Goal: Task Accomplishment & Management: Manage account settings

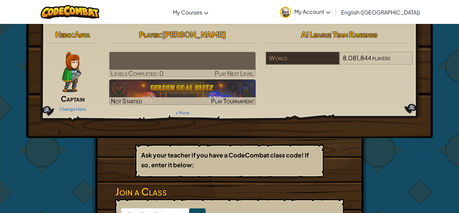
click at [72, 72] on img at bounding box center [71, 72] width 19 height 40
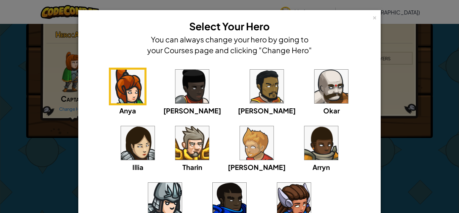
click at [315, 87] on img at bounding box center [332, 87] width 34 height 34
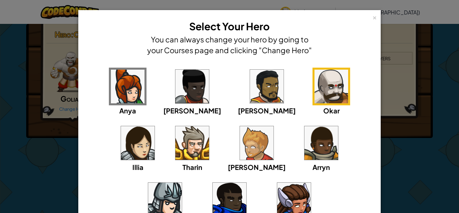
scroll to position [77, 0]
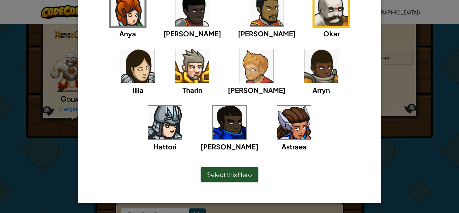
click at [251, 176] on span "Select this Hero" at bounding box center [229, 174] width 45 height 8
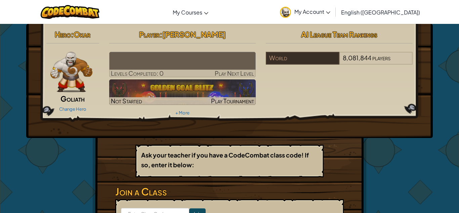
scroll to position [0, 0]
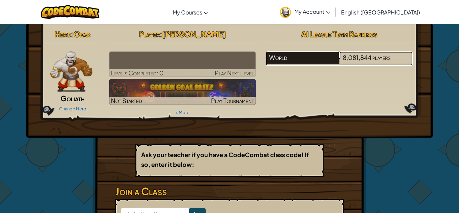
click at [295, 58] on div "World" at bounding box center [302, 57] width 73 height 13
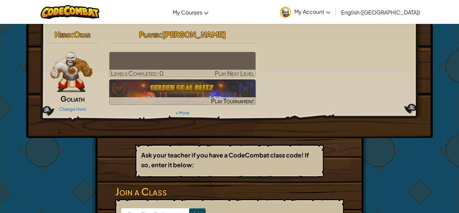
click at [331, 13] on span "My Account" at bounding box center [313, 11] width 36 height 7
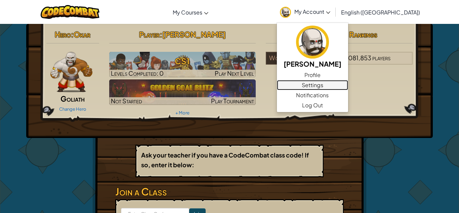
click at [348, 83] on link "Settings" at bounding box center [312, 85] width 71 height 10
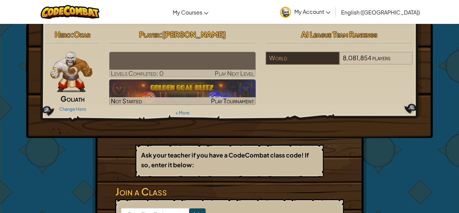
click at [331, 14] on span "My Account" at bounding box center [313, 11] width 36 height 7
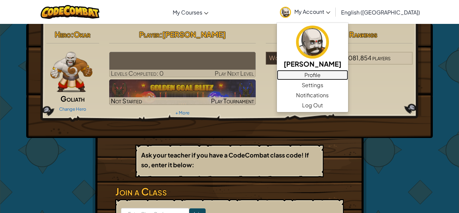
click at [348, 75] on link "Profile" at bounding box center [312, 75] width 71 height 10
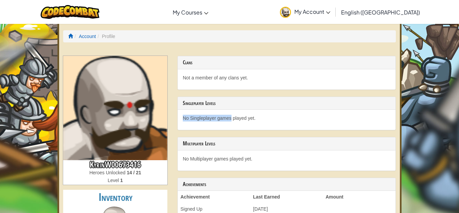
drag, startPoint x: 182, startPoint y: 116, endPoint x: 233, endPoint y: 115, distance: 50.5
click at [233, 115] on div "No Singleplayer games played yet." at bounding box center [287, 120] width 218 height 20
click at [233, 115] on p "No Singleplayer games played yet." at bounding box center [287, 118] width 208 height 7
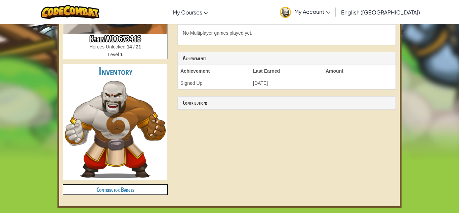
scroll to position [125, 0]
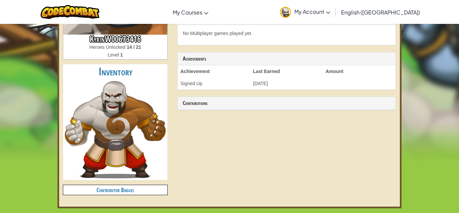
click at [146, 187] on h4 "Contributor Badges" at bounding box center [115, 190] width 104 height 10
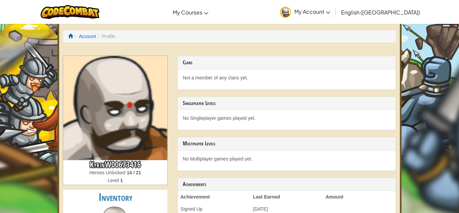
click at [331, 13] on span "My Account" at bounding box center [313, 11] width 36 height 7
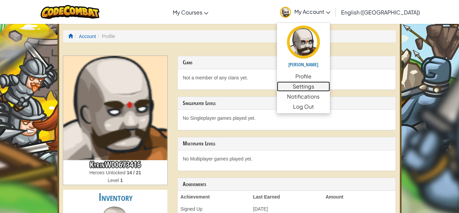
click at [330, 85] on link "Settings" at bounding box center [303, 86] width 53 height 10
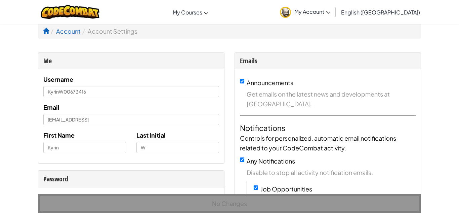
click at [185, 100] on div "Username KyrinW00673416 Email 6139478140676108f5272d7b@clever.user First Name K…" at bounding box center [131, 116] width 176 height 84
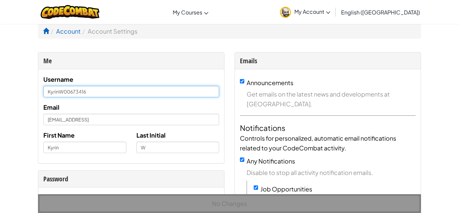
click at [181, 97] on input "KyrinW00673416" at bounding box center [131, 91] width 176 height 11
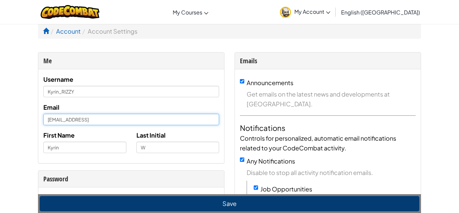
drag, startPoint x: 145, startPoint y: 119, endPoint x: 24, endPoint y: 121, distance: 121.8
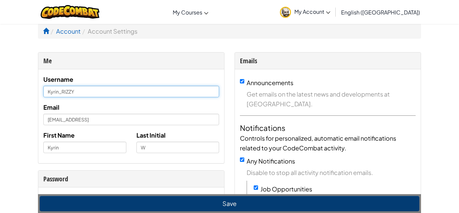
click at [80, 96] on input "Kyrin_RIZZY" at bounding box center [131, 91] width 176 height 11
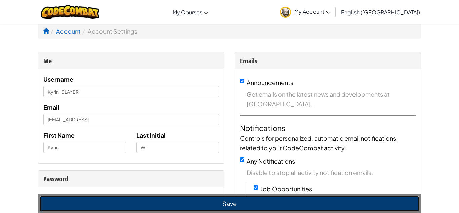
click at [124, 202] on button "Save" at bounding box center [230, 203] width 380 height 15
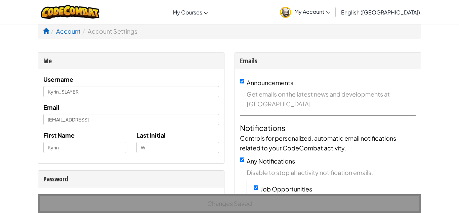
click at [331, 10] on span "My Account" at bounding box center [313, 11] width 36 height 7
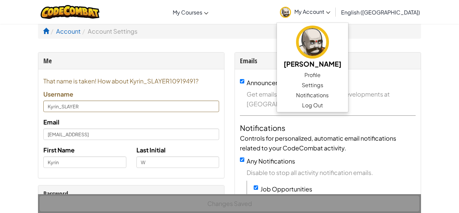
click at [207, 31] on ol "Account Account Settings" at bounding box center [229, 31] width 383 height 15
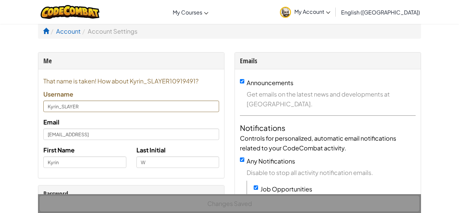
click at [75, 113] on div "That name is taken! How about Kyrin_SLAYER10919491? Username Kyrin_SLAYER Email…" at bounding box center [131, 124] width 176 height 97
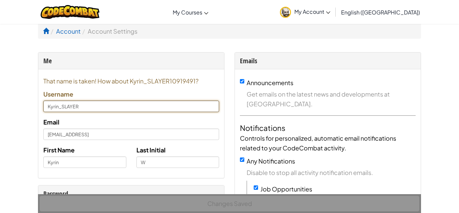
click at [84, 107] on input "Kyrin_SLAYER" at bounding box center [131, 106] width 176 height 11
type input "Kyrin_SLAYER213"
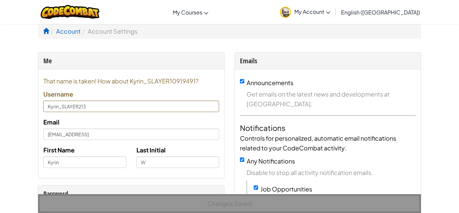
click at [125, 92] on div "That name is taken! How about Kyrin_SLAYER10919491? Username Kyrin_SLAYER213" at bounding box center [131, 94] width 176 height 36
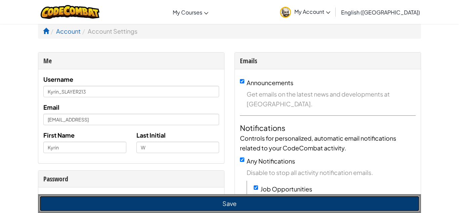
click at [170, 201] on button "Save" at bounding box center [230, 203] width 380 height 15
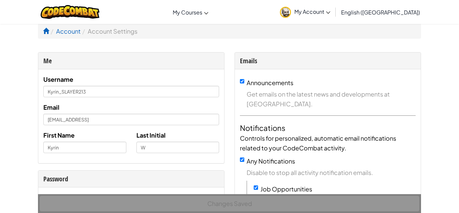
click at [333, 14] on link "My Account" at bounding box center [305, 11] width 57 height 21
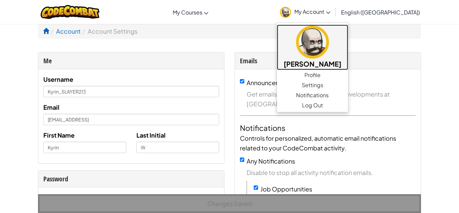
click at [329, 39] on img at bounding box center [312, 42] width 33 height 33
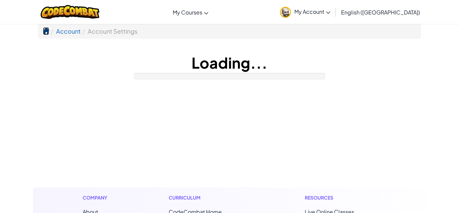
click at [49, 31] on span at bounding box center [46, 31] width 6 height 6
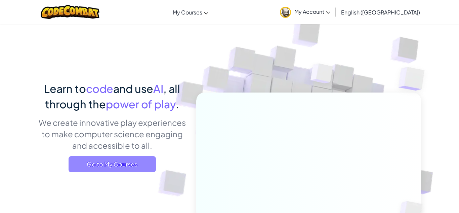
click at [123, 166] on span "Go to My Courses" at bounding box center [112, 164] width 87 height 16
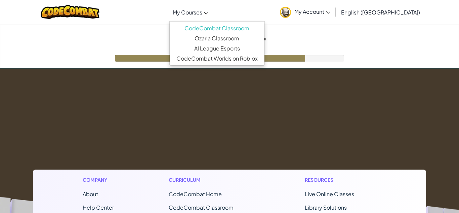
click at [202, 9] on span "My Courses" at bounding box center [188, 12] width 30 height 7
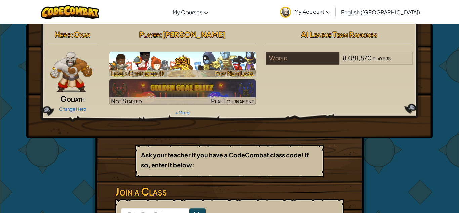
click at [200, 63] on h3 "CS1" at bounding box center [182, 60] width 147 height 15
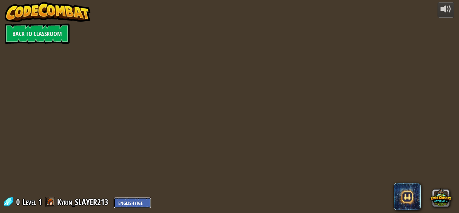
click at [130, 205] on select "English (US) English (UK) 简体中文 繁體中文 русский español (ES) español (América Latin…" at bounding box center [133, 202] width 38 height 11
click at [126, 205] on select "English (US) English (UK) 简体中文 繁體中文 русский español (ES) español (América Latin…" at bounding box center [133, 202] width 38 height 11
click at [453, 8] on button at bounding box center [446, 10] width 17 height 16
